Goal: Navigation & Orientation: Go to known website

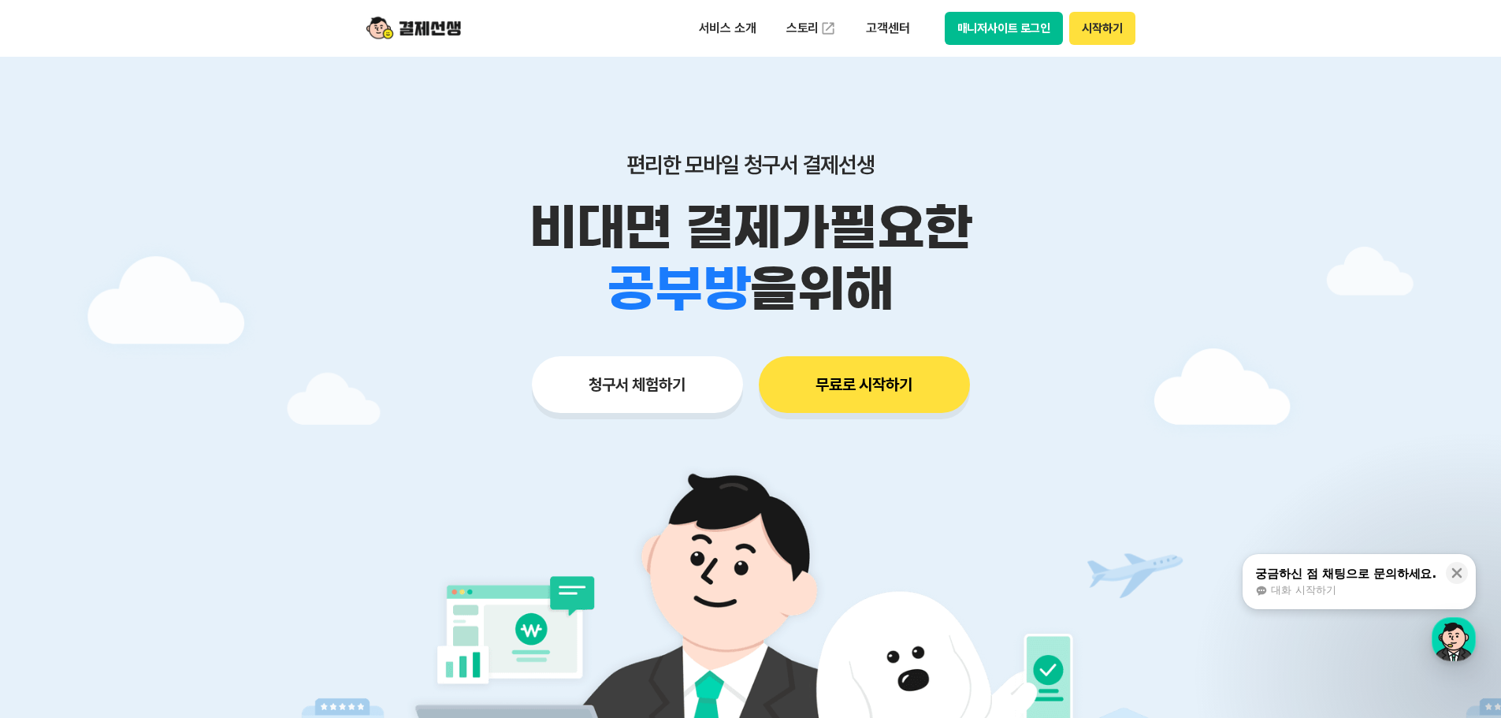
click at [1094, 30] on button "시작하기" at bounding box center [1101, 28] width 65 height 33
click at [976, 24] on button "매니저사이트 로그인" at bounding box center [1004, 28] width 119 height 33
click at [1093, 31] on button "시작하기" at bounding box center [1101, 28] width 65 height 33
